Goal: Transaction & Acquisition: Subscribe to service/newsletter

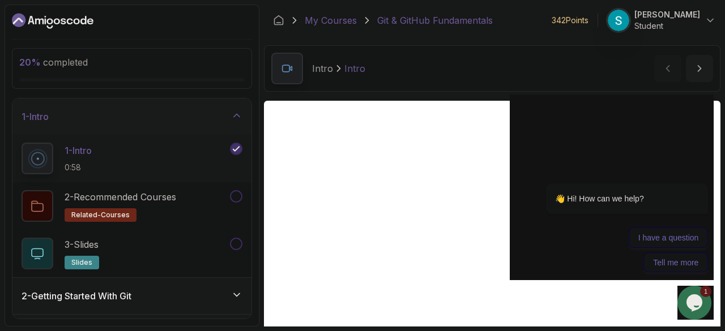
click at [352, 21] on link "My Courses" at bounding box center [331, 21] width 52 height 14
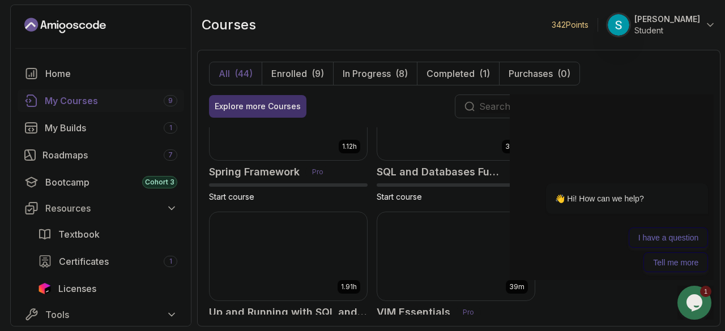
scroll to position [1918, 0]
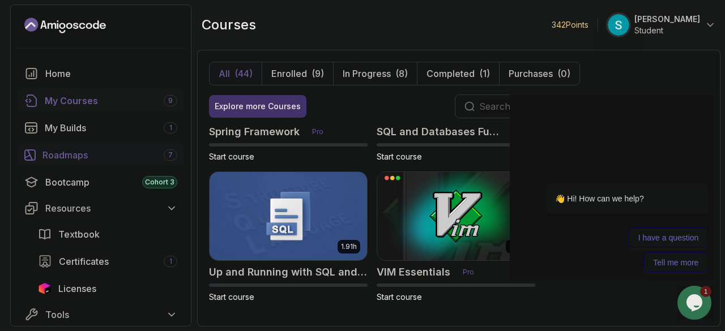
click at [92, 152] on div "Roadmaps 7" at bounding box center [109, 155] width 135 height 14
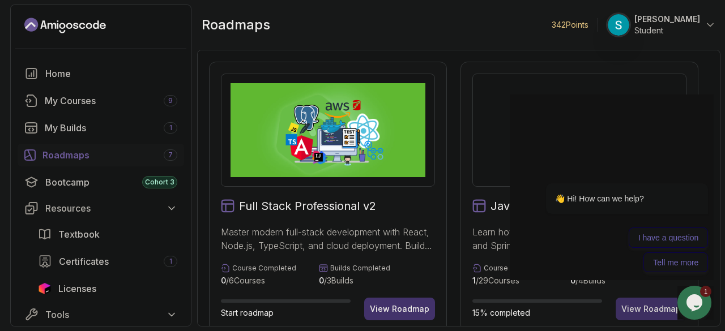
click at [633, 310] on div "View Roadmap" at bounding box center [650, 309] width 59 height 11
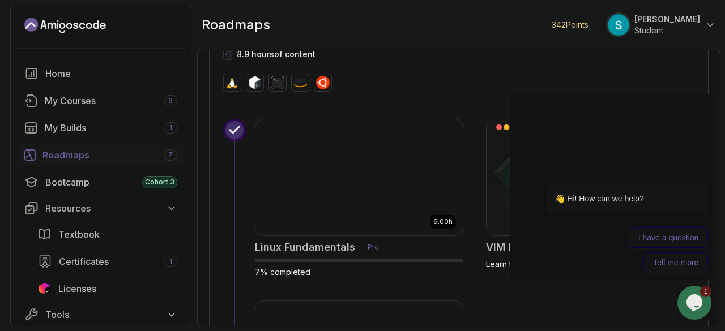
scroll to position [481, 0]
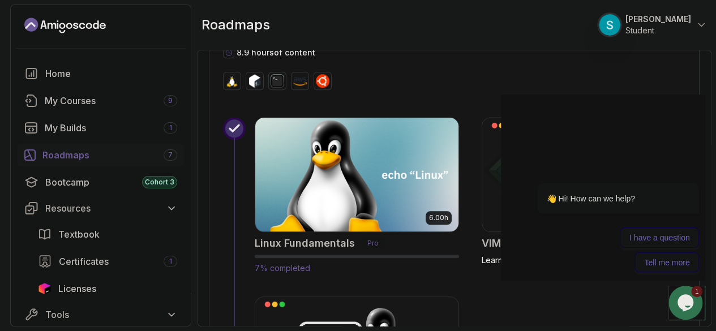
click at [373, 169] on img at bounding box center [356, 174] width 213 height 119
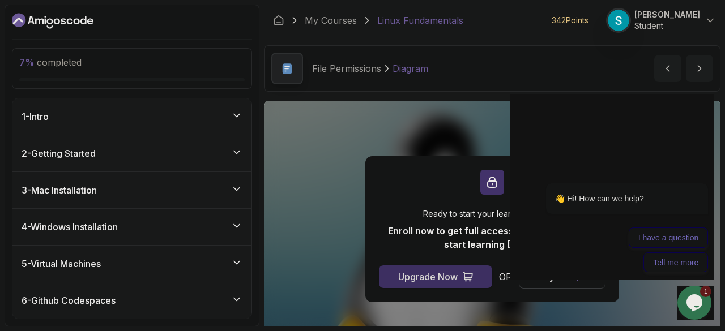
click at [436, 272] on div "Upgrade Now" at bounding box center [427, 277] width 59 height 14
click at [472, 278] on icon at bounding box center [467, 276] width 11 height 11
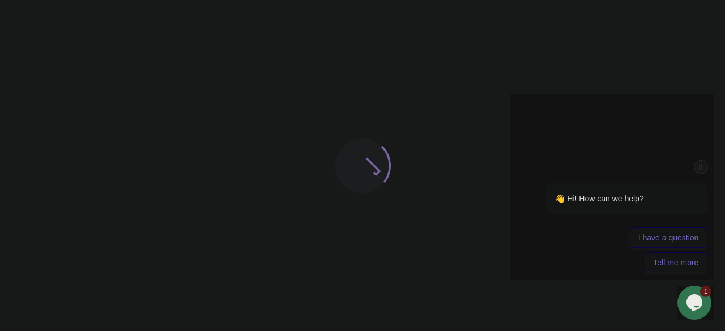
click at [557, 275] on div "👋 Hi! How can we help? I have a question Tell me more" at bounding box center [612, 185] width 204 height 186
click at [701, 166] on icon "Chat attention grabber" at bounding box center [700, 167] width 9 height 12
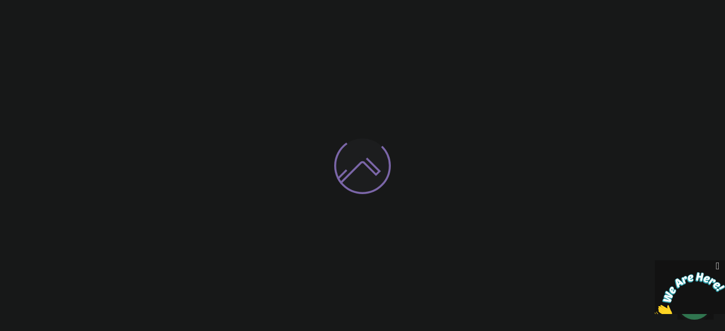
click at [721, 268] on icon "Close" at bounding box center [717, 266] width 10 height 12
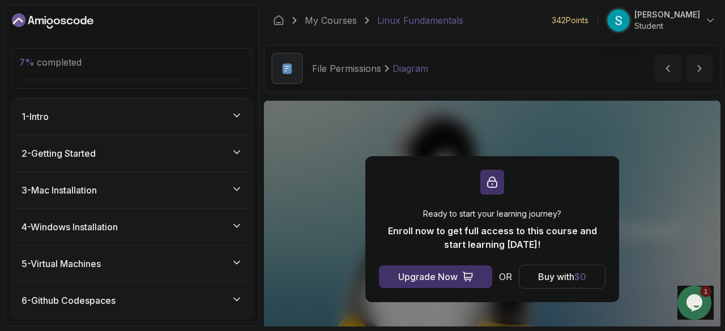
click at [607, 25] on img at bounding box center [618, 20] width 23 height 23
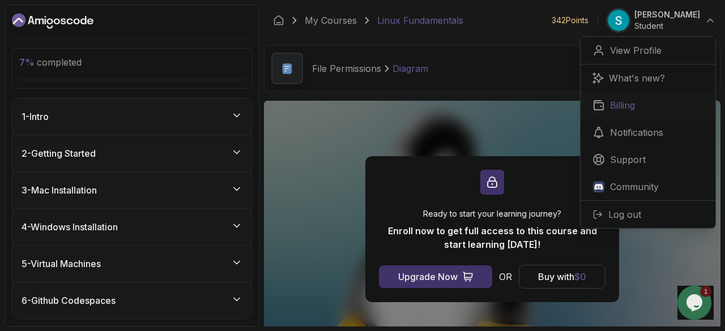
click at [606, 107] on link "Billing" at bounding box center [647, 105] width 135 height 27
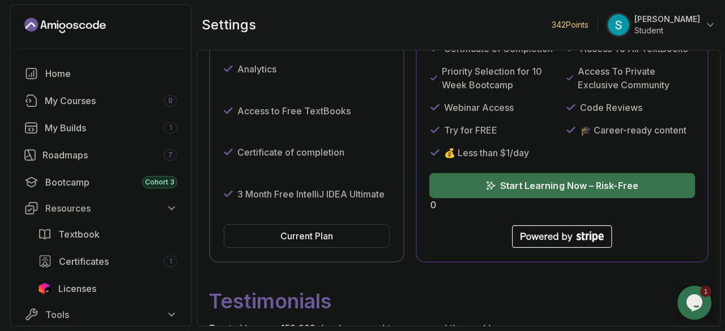
scroll to position [322, 0]
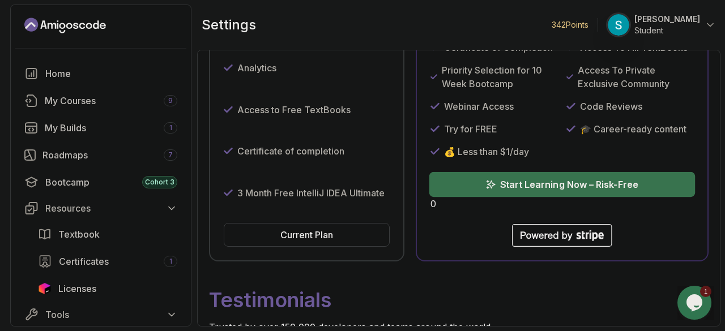
click at [503, 174] on button "Start Learning Now – Risk-Free" at bounding box center [562, 184] width 266 height 25
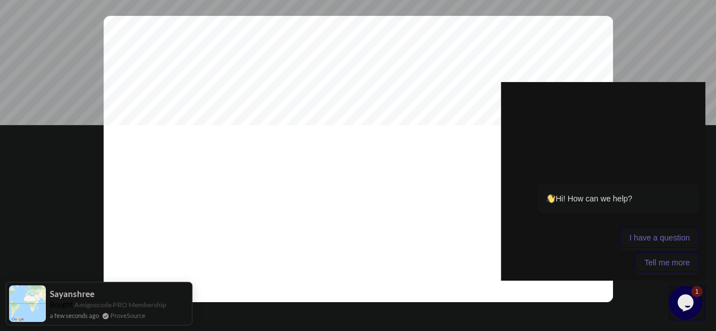
scroll to position [207, 0]
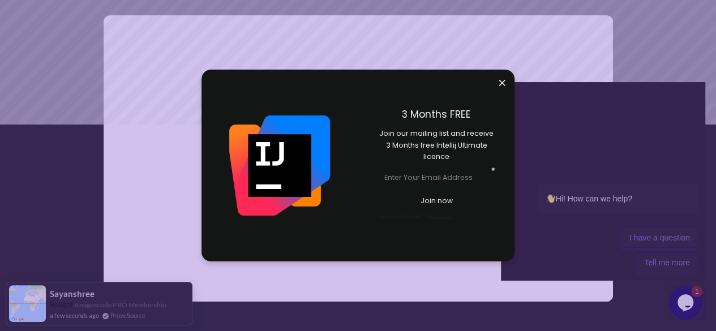
click at [431, 184] on input "email" at bounding box center [437, 177] width 116 height 18
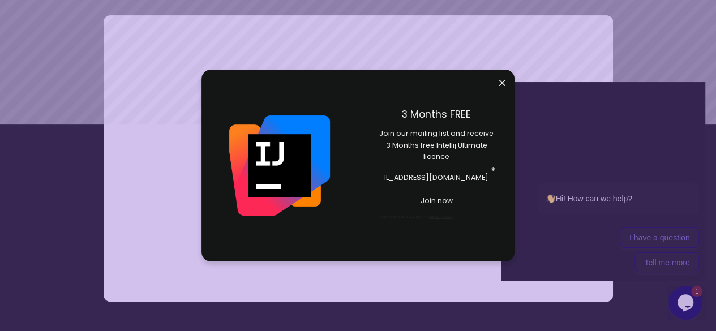
scroll to position [0, 28]
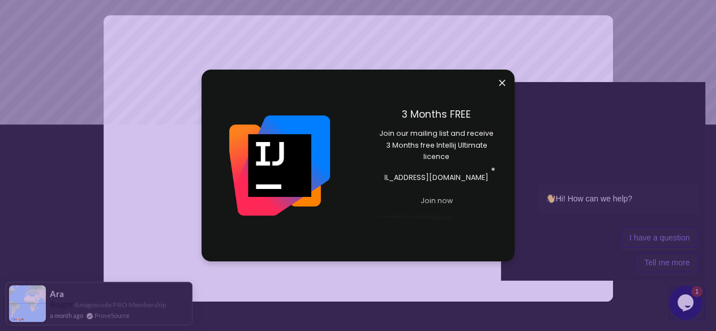
type input "[EMAIL_ADDRESS][DOMAIN_NAME]"
click at [472, 196] on p "Join now" at bounding box center [436, 201] width 95 height 10
